Goal: Task Accomplishment & Management: Use online tool/utility

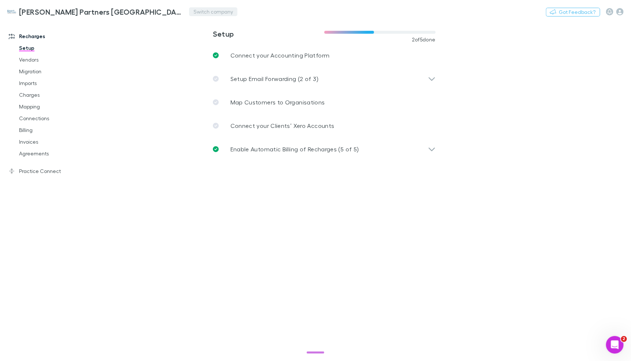
click at [189, 13] on button "Switch company" at bounding box center [213, 11] width 48 height 9
type input "****"
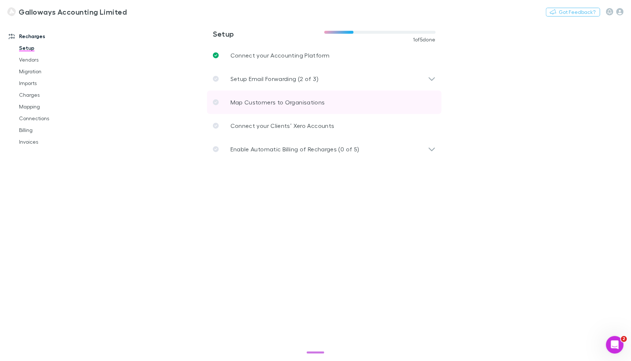
click at [242, 100] on p "Map Customers to Organisations" at bounding box center [277, 102] width 94 height 9
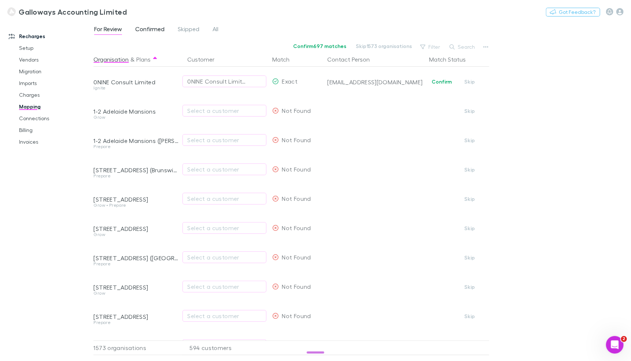
click at [144, 31] on span "Confirmed" at bounding box center [149, 30] width 29 height 10
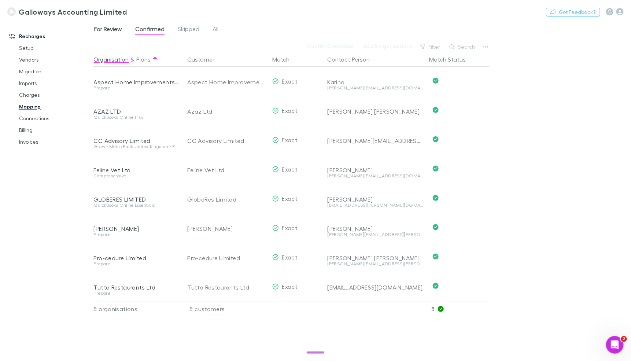
click at [98, 31] on span "For Review" at bounding box center [108, 30] width 28 height 10
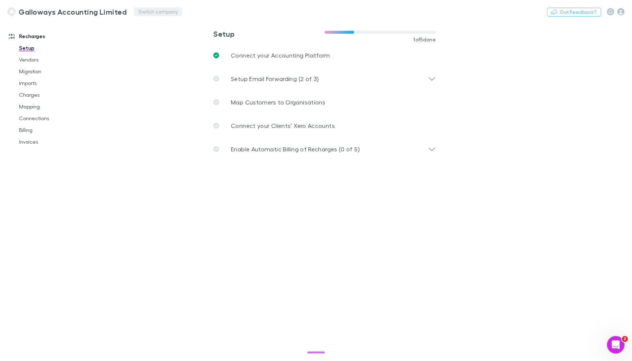
click at [164, 10] on button "Switch company" at bounding box center [158, 11] width 48 height 9
type input "*****"
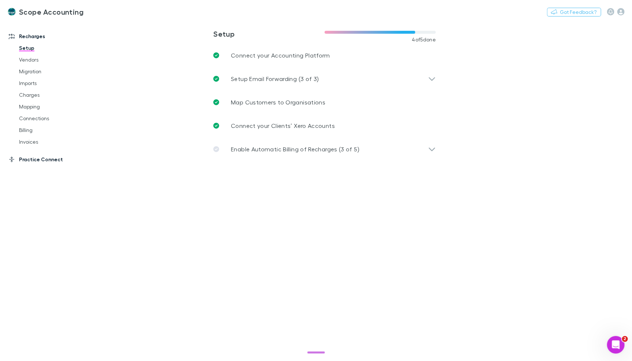
click at [56, 159] on link "Practice Connect" at bounding box center [46, 159] width 91 height 12
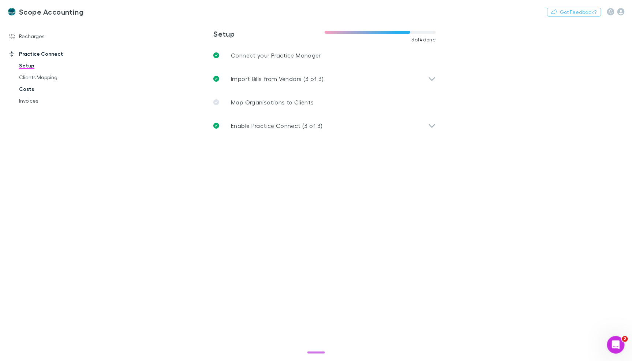
click at [24, 90] on link "Costs" at bounding box center [52, 89] width 81 height 12
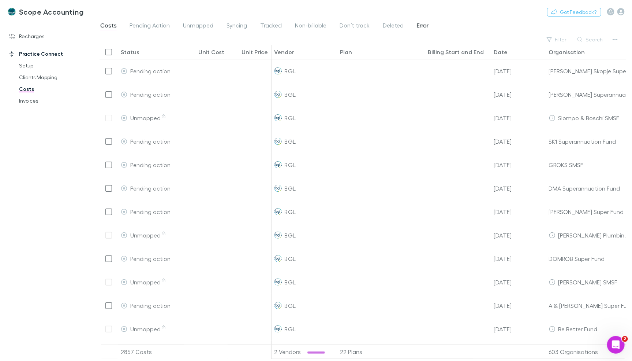
click at [424, 23] on span "Error" at bounding box center [423, 27] width 12 height 10
click at [155, 27] on span "Pending Action" at bounding box center [150, 27] width 40 height 10
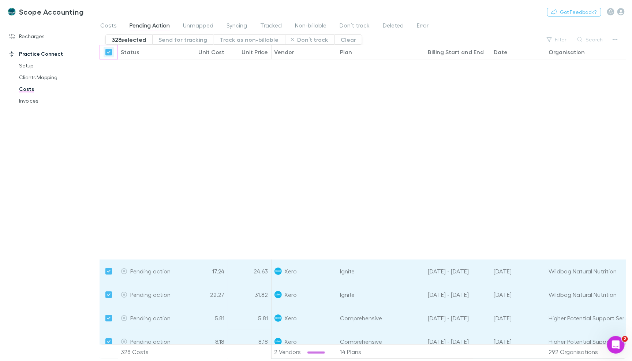
scroll to position [1150, 0]
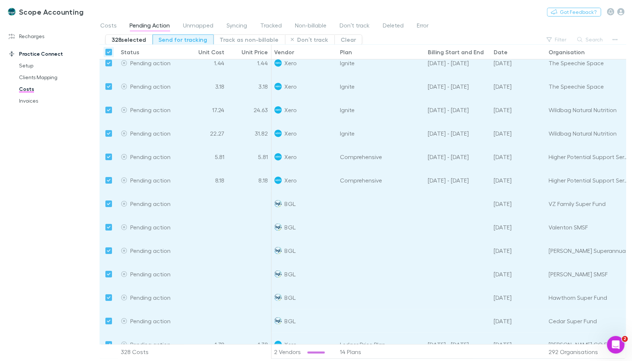
click at [183, 40] on button "Send for tracking" at bounding box center [183, 39] width 61 height 10
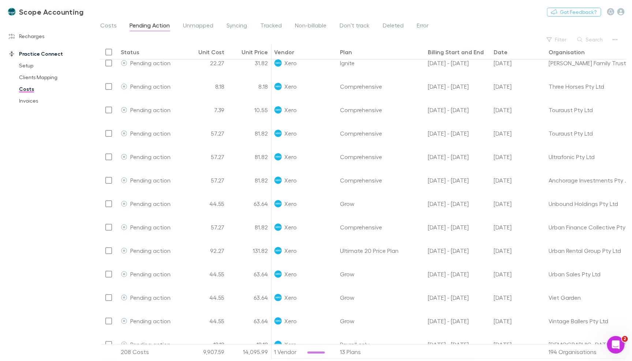
click at [74, 164] on div "Recharges Setup Vendors Migration Imports Charges Mapping Connections Billing I…" at bounding box center [47, 186] width 94 height 326
